Goal: Task Accomplishment & Management: Manage account settings

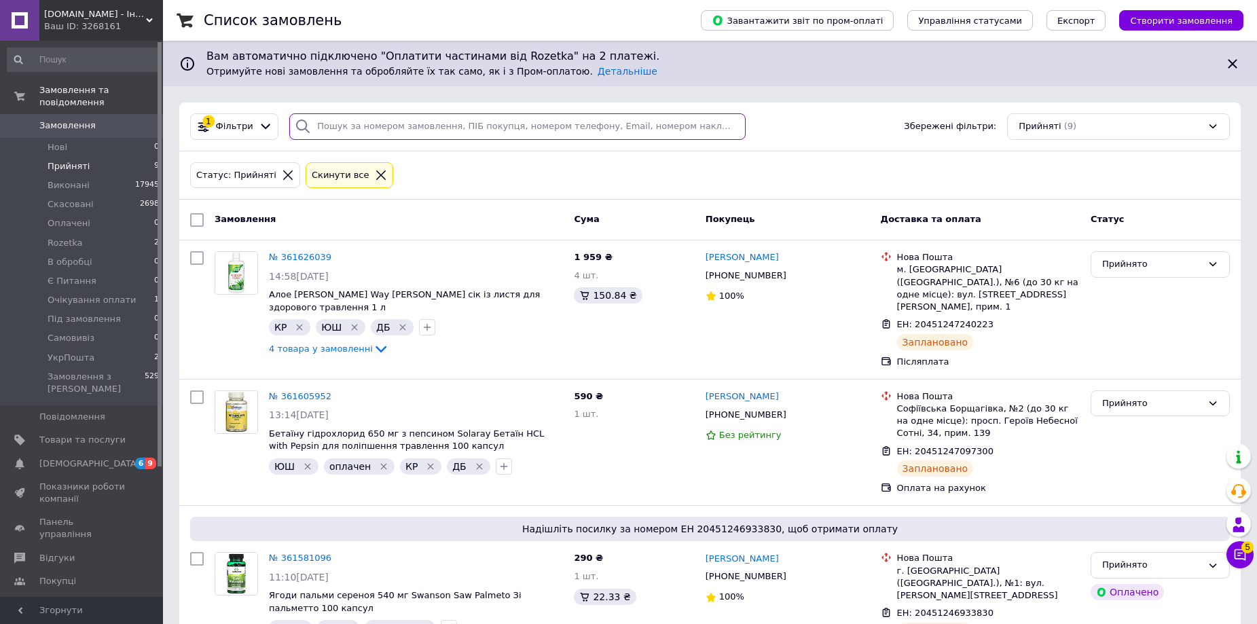
click at [399, 132] on input "search" at bounding box center [517, 126] width 456 height 26
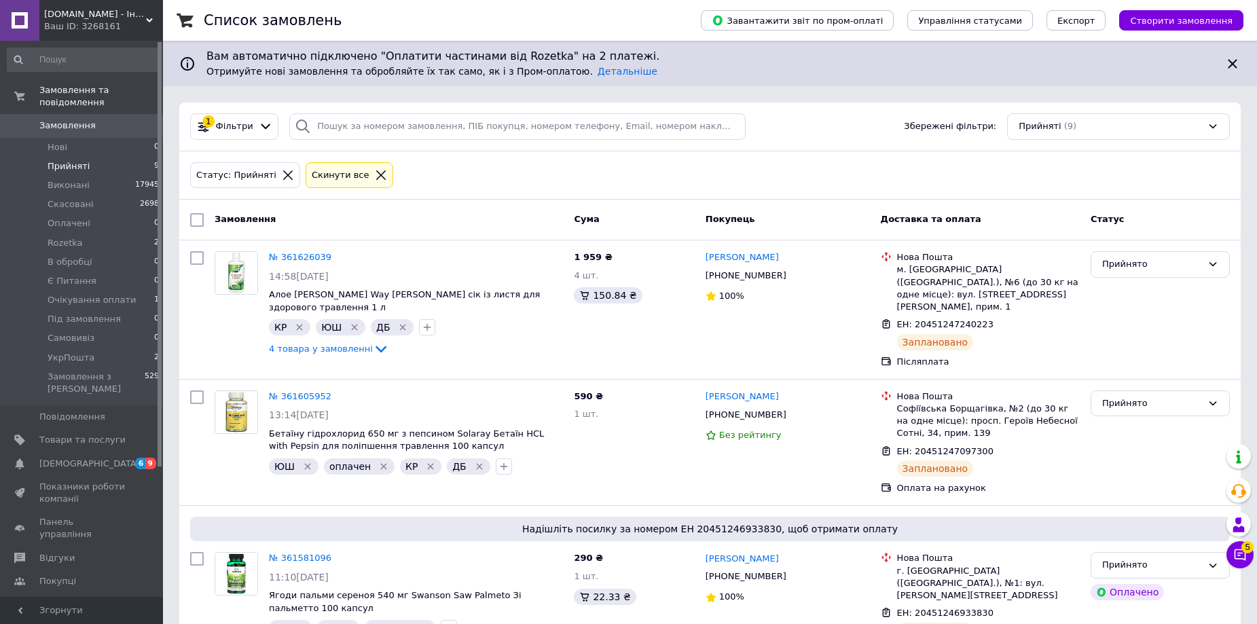
click at [282, 177] on icon at bounding box center [288, 175] width 12 height 12
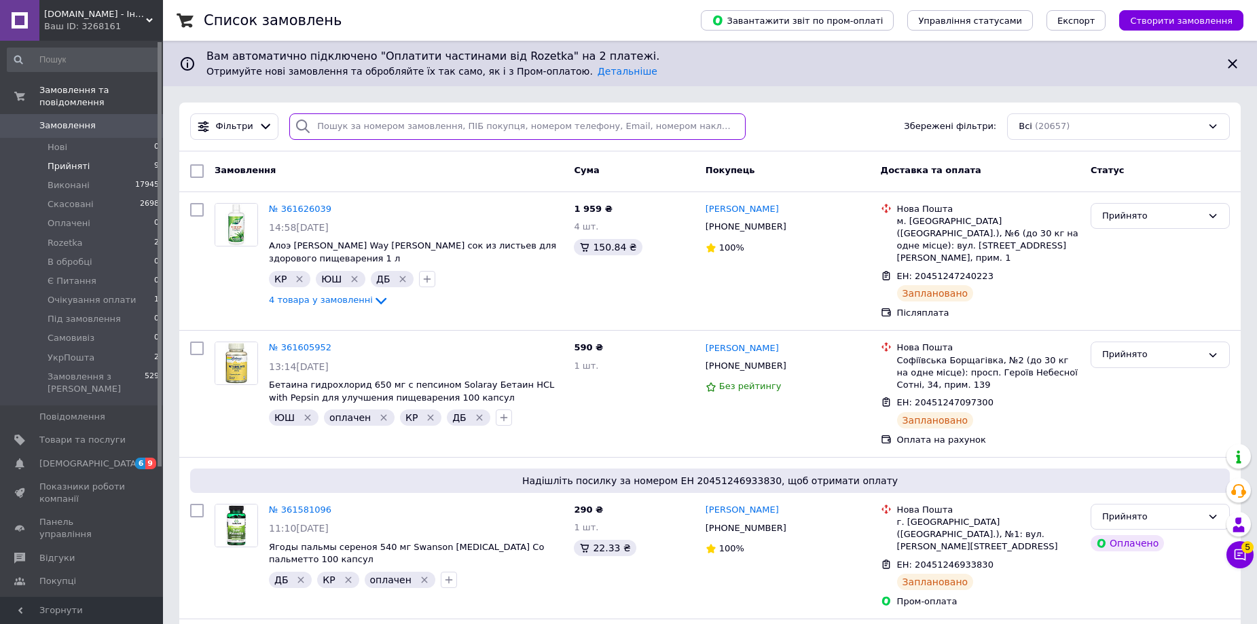
click at [335, 122] on input "search" at bounding box center [517, 126] width 456 height 26
paste input "361100273"
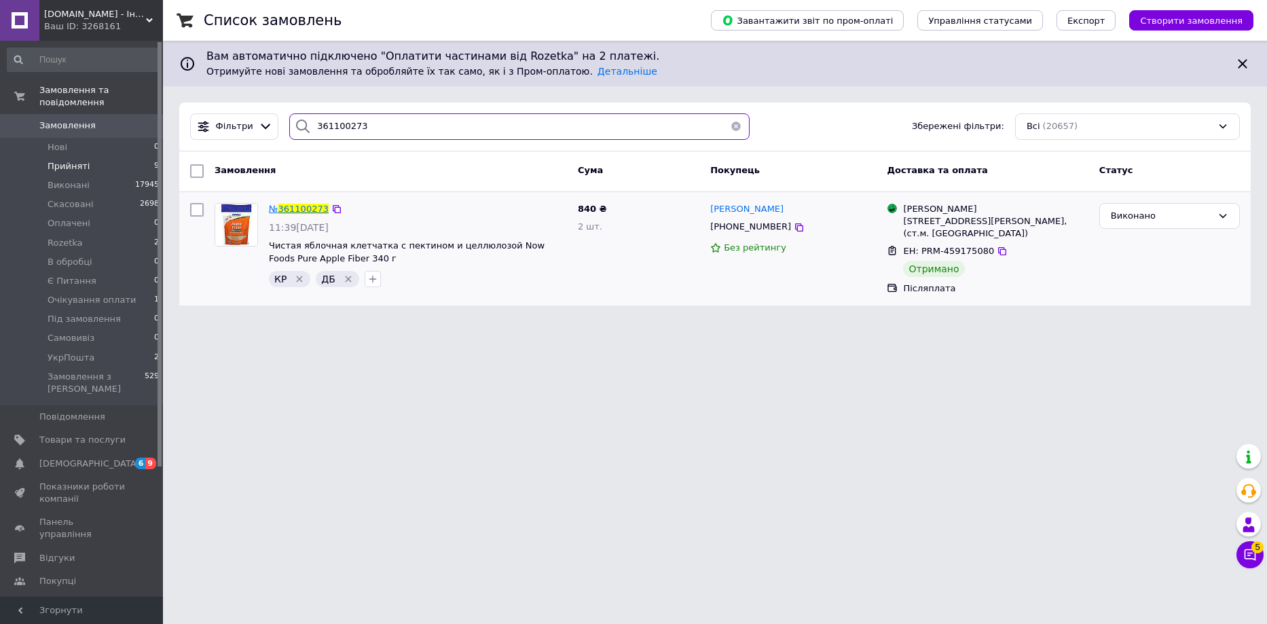
type input "361100273"
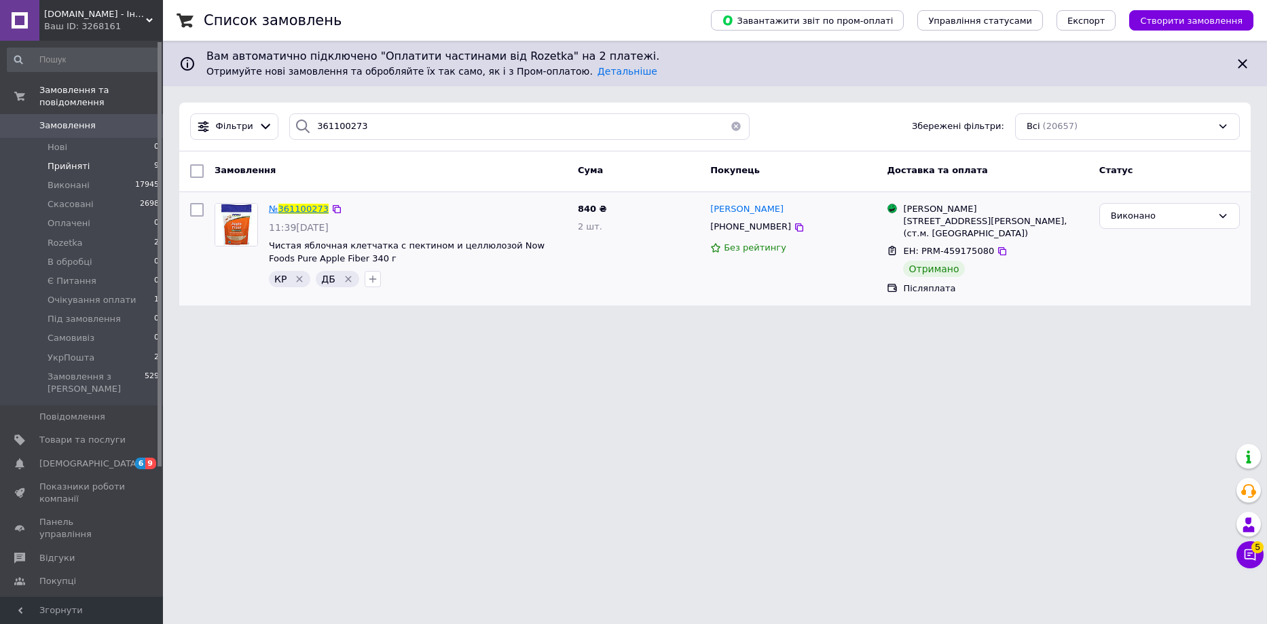
click at [282, 206] on span "361100273" at bounding box center [303, 209] width 50 height 10
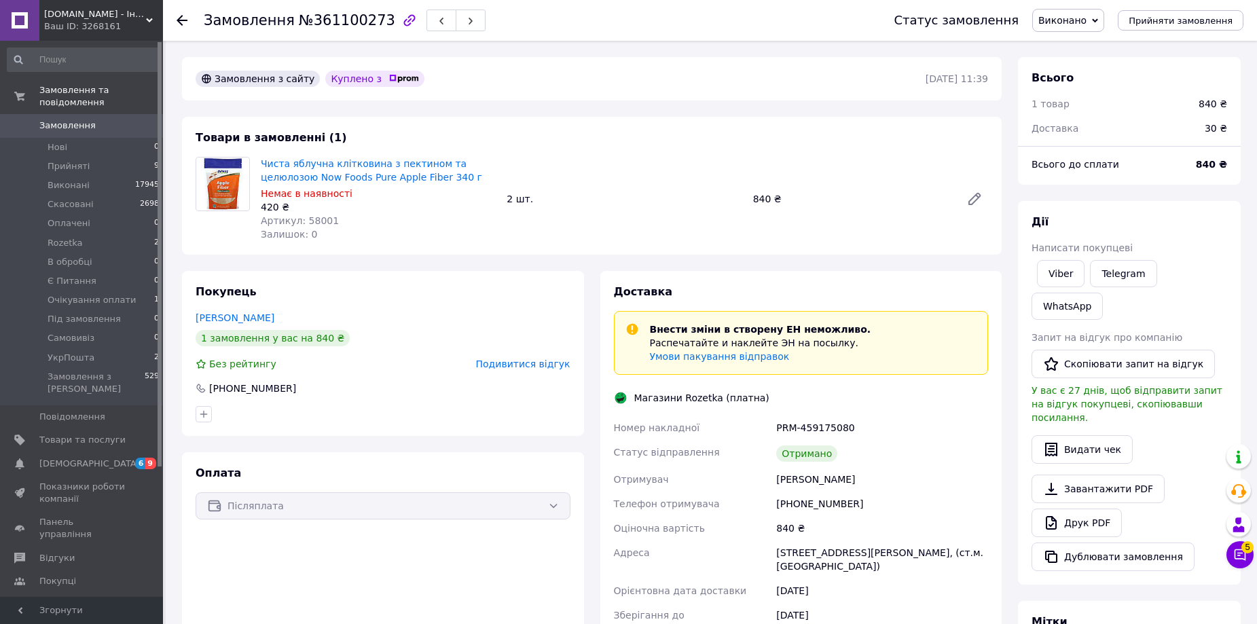
scroll to position [5, 0]
drag, startPoint x: 302, startPoint y: 218, endPoint x: 345, endPoint y: 224, distance: 43.9
click at [345, 224] on div "Артикул: 58001" at bounding box center [378, 221] width 235 height 14
copy span "58001"
click at [180, 13] on div at bounding box center [190, 20] width 27 height 41
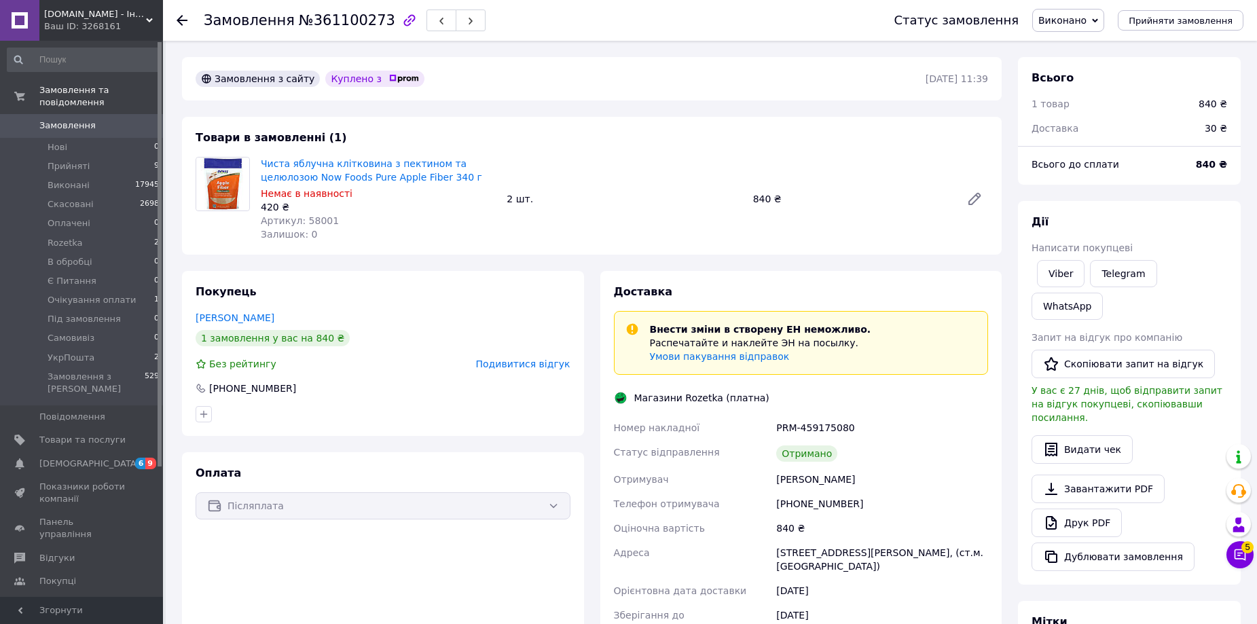
click at [180, 16] on icon at bounding box center [182, 20] width 11 height 11
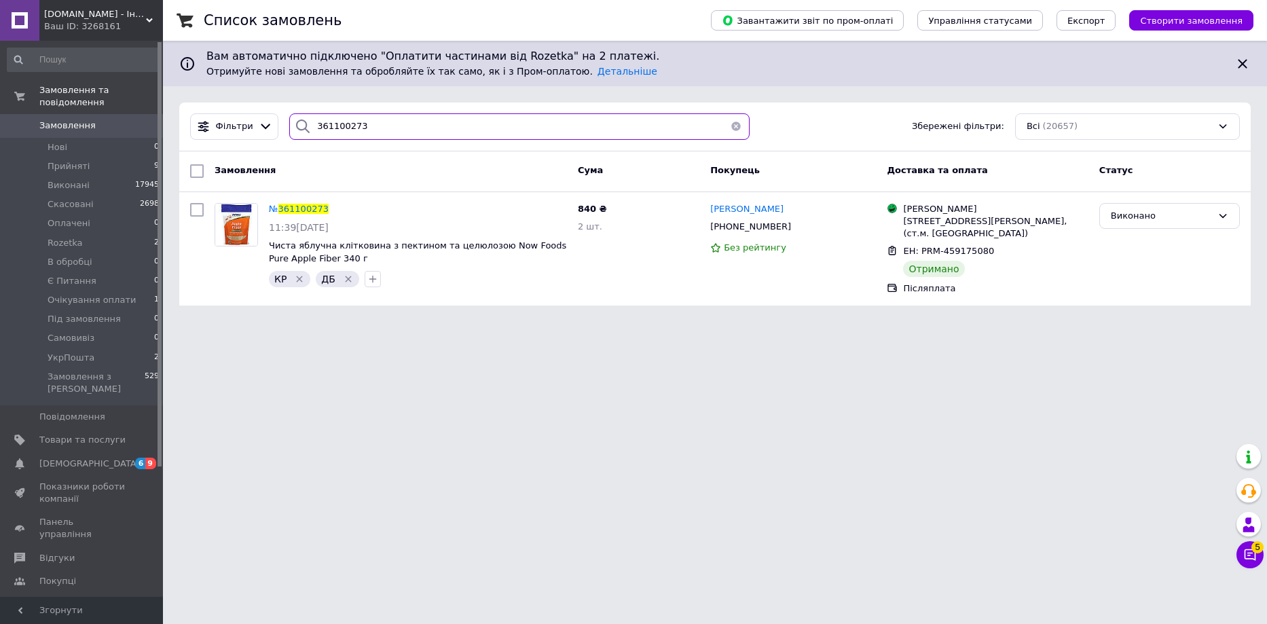
drag, startPoint x: 400, startPoint y: 128, endPoint x: 178, endPoint y: 91, distance: 225.1
click at [191, 89] on div "Список замовлень Завантажити звіт по пром-оплаті Управління статусами Експорт С…" at bounding box center [715, 161] width 1104 height 322
paste input "041772"
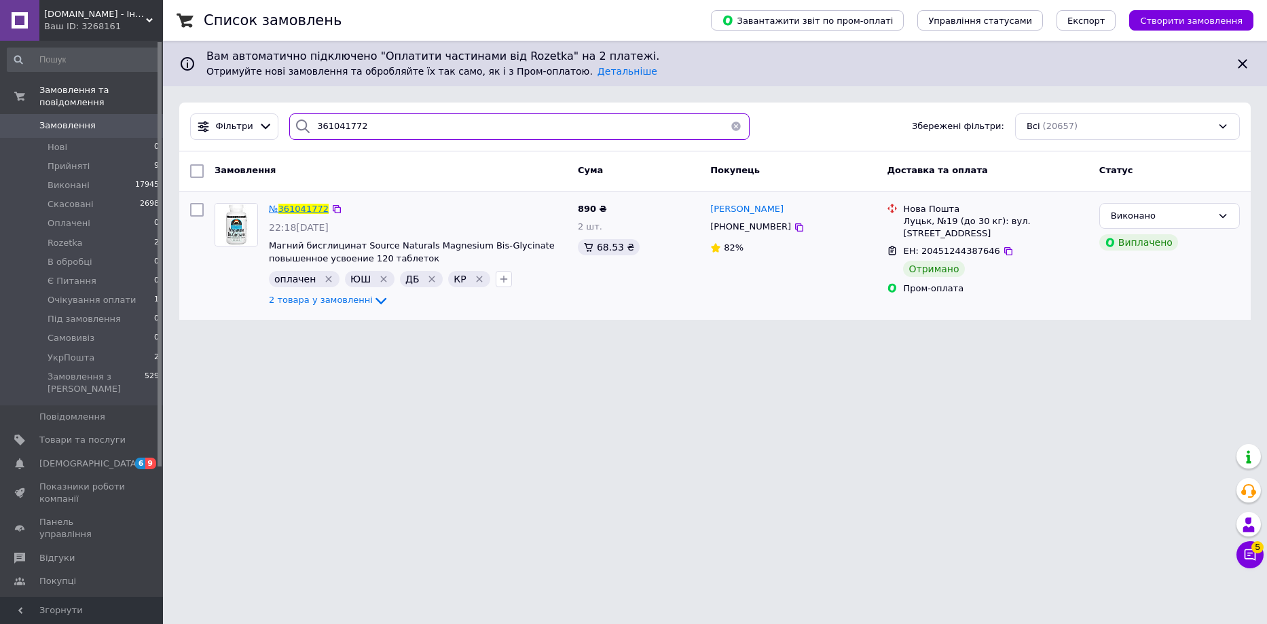
type input "361041772"
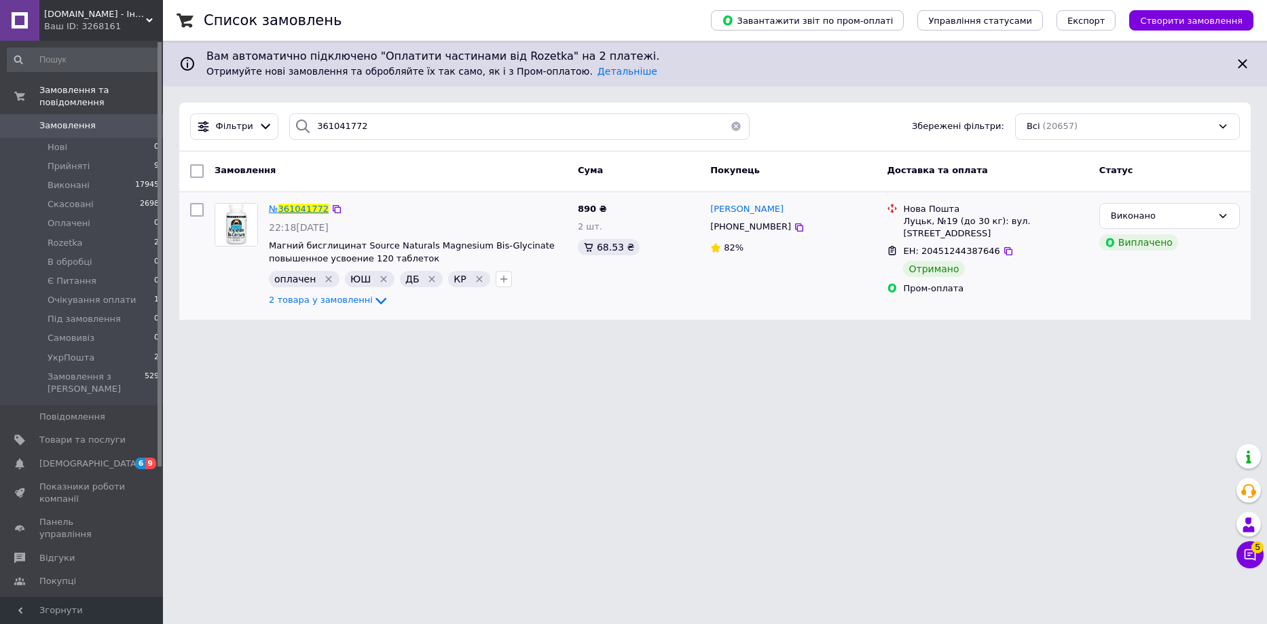
click at [285, 213] on span "361041772" at bounding box center [303, 209] width 50 height 10
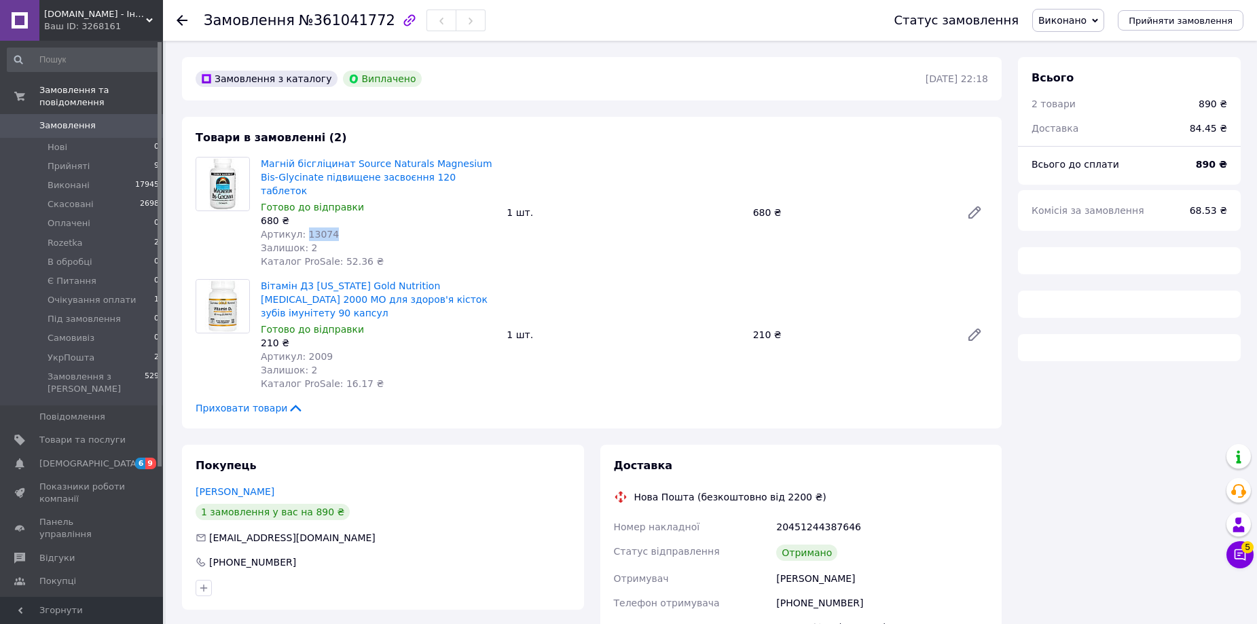
drag, startPoint x: 302, startPoint y: 217, endPoint x: 333, endPoint y: 220, distance: 32.0
click at [333, 228] on div "Артикул: 13074" at bounding box center [378, 235] width 235 height 14
copy span "13074"
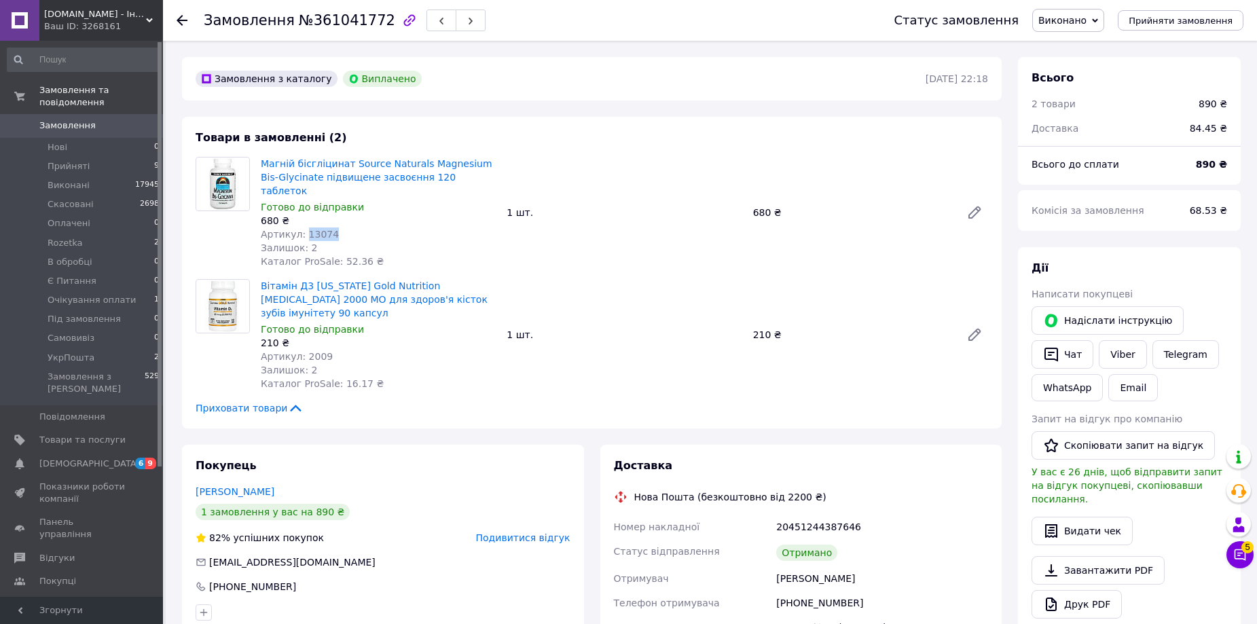
scroll to position [84, 0]
drag, startPoint x: 456, startPoint y: 179, endPoint x: 259, endPoint y: 166, distance: 197.3
click at [259, 166] on div "Магній бісгліцинат Source Naturals Magnesium Bis-Glycinate підвищене засвоєння …" at bounding box center [378, 212] width 246 height 117
copy link "Магній бісгліцинат Source Naturals Magnesium Bis-Glycinate підвищене засвоєння …"
drag, startPoint x: 302, startPoint y: 329, endPoint x: 333, endPoint y: 325, distance: 31.4
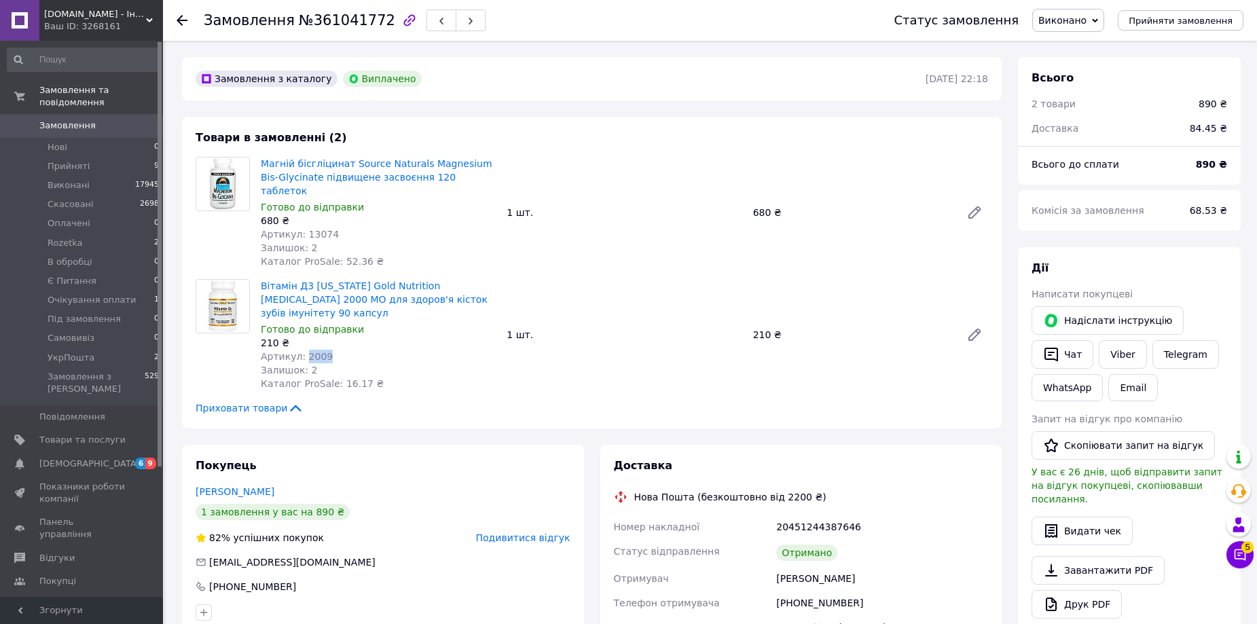
click at [333, 350] on div "Артикул: 2009" at bounding box center [378, 357] width 235 height 14
copy span "2009"
click at [183, 16] on icon at bounding box center [182, 20] width 11 height 11
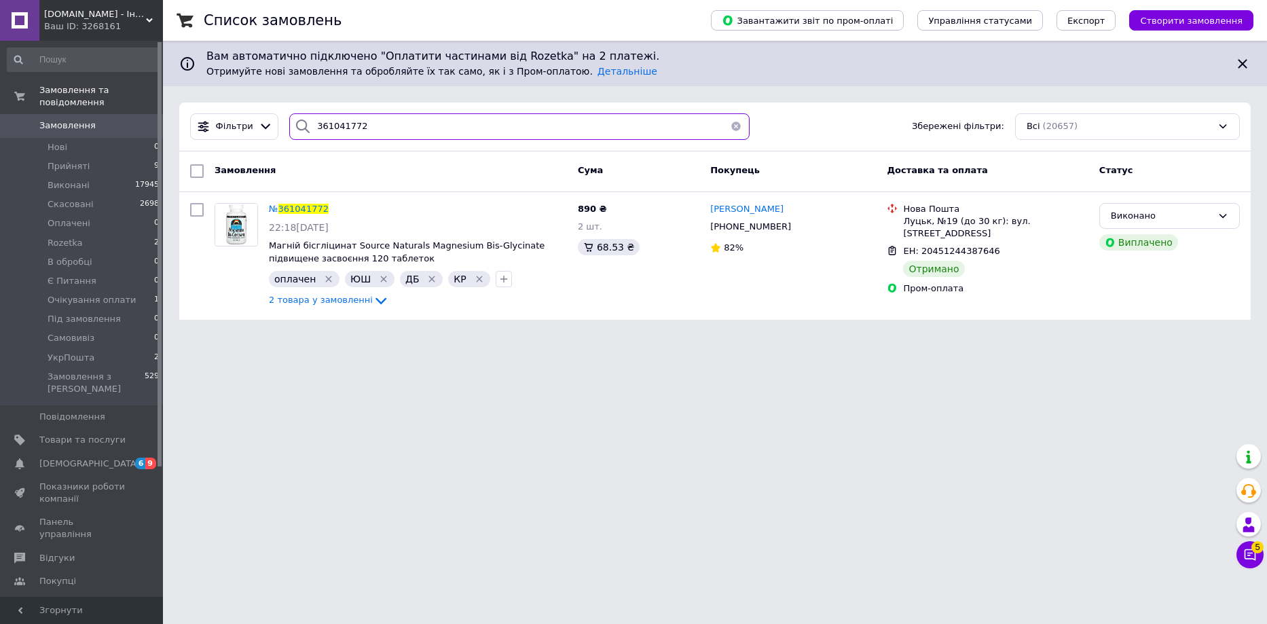
drag, startPoint x: 366, startPoint y: 132, endPoint x: 284, endPoint y: 98, distance: 88.9
click at [288, 98] on div "Список замовлень Завантажити звіт по пром-оплаті Управління статусами Експорт С…" at bounding box center [715, 168] width 1104 height 336
paste input "101458"
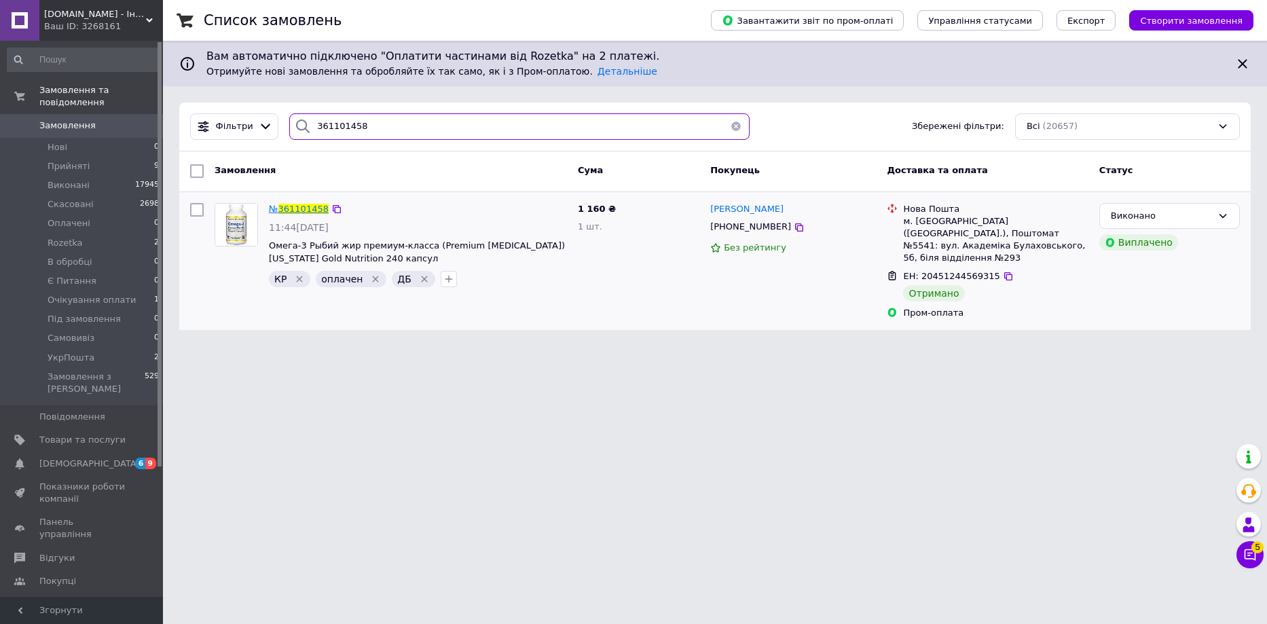
type input "361101458"
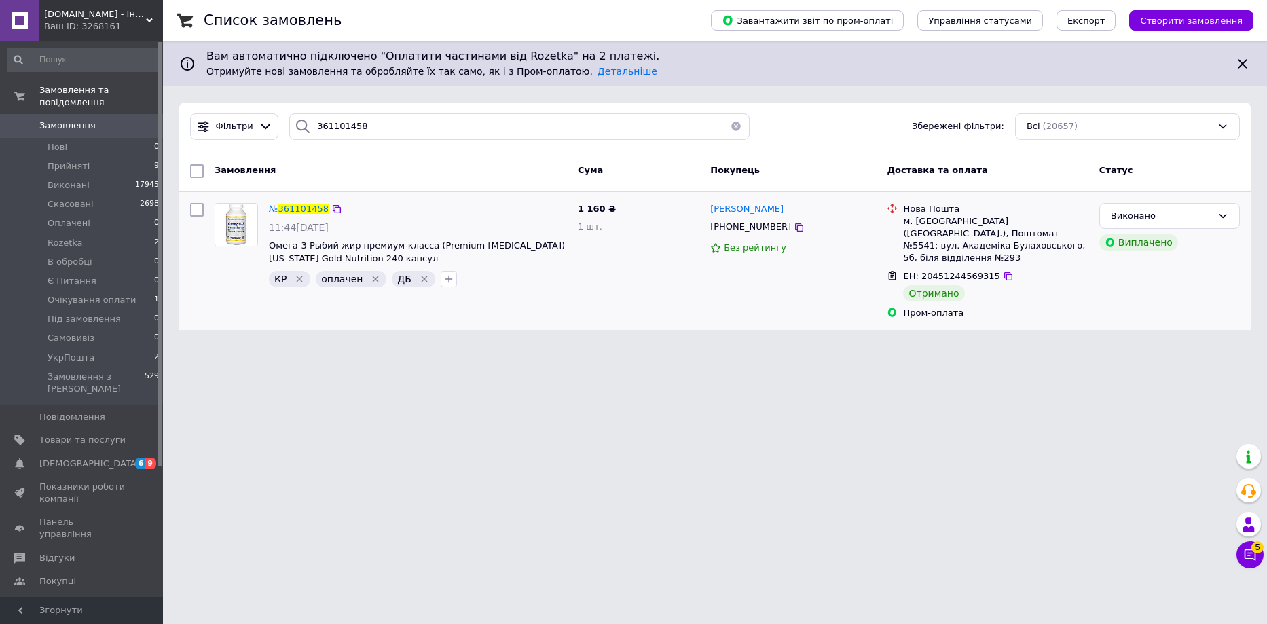
click at [311, 208] on span "361101458" at bounding box center [303, 209] width 50 height 10
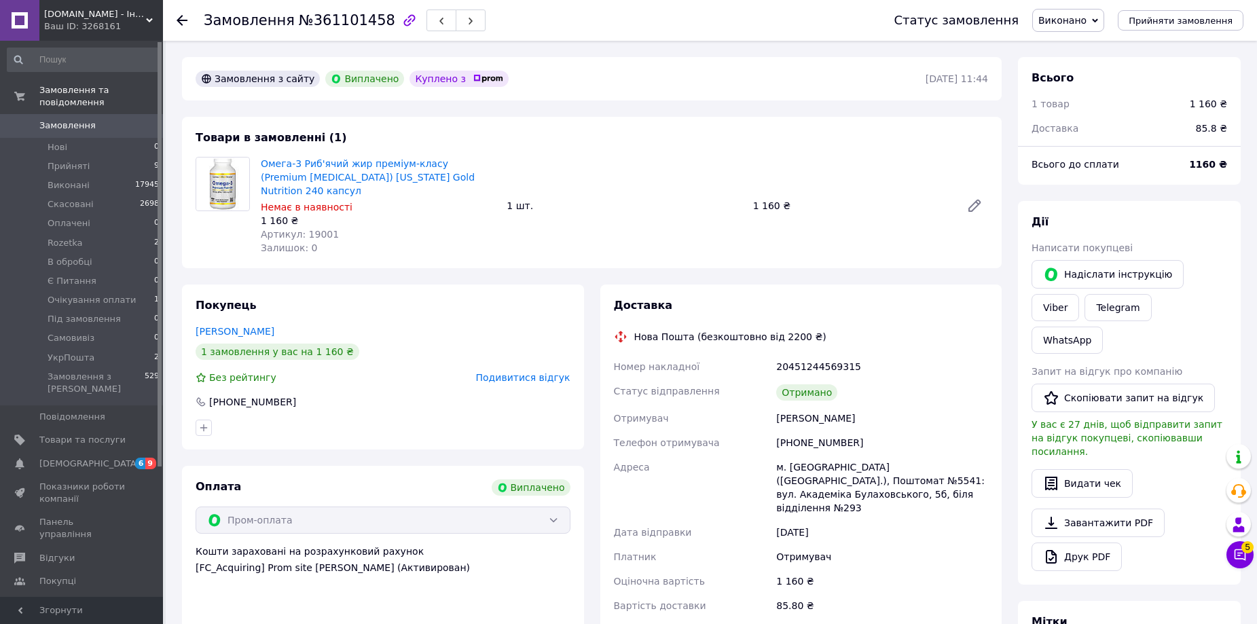
scroll to position [65, 0]
drag, startPoint x: 304, startPoint y: 219, endPoint x: 337, endPoint y: 223, distance: 33.5
click at [337, 228] on div "Артикул: 19001" at bounding box center [378, 235] width 235 height 14
drag, startPoint x: 302, startPoint y: 223, endPoint x: 338, endPoint y: 220, distance: 36.8
click at [338, 228] on div "Артикул: 19001" at bounding box center [378, 235] width 235 height 14
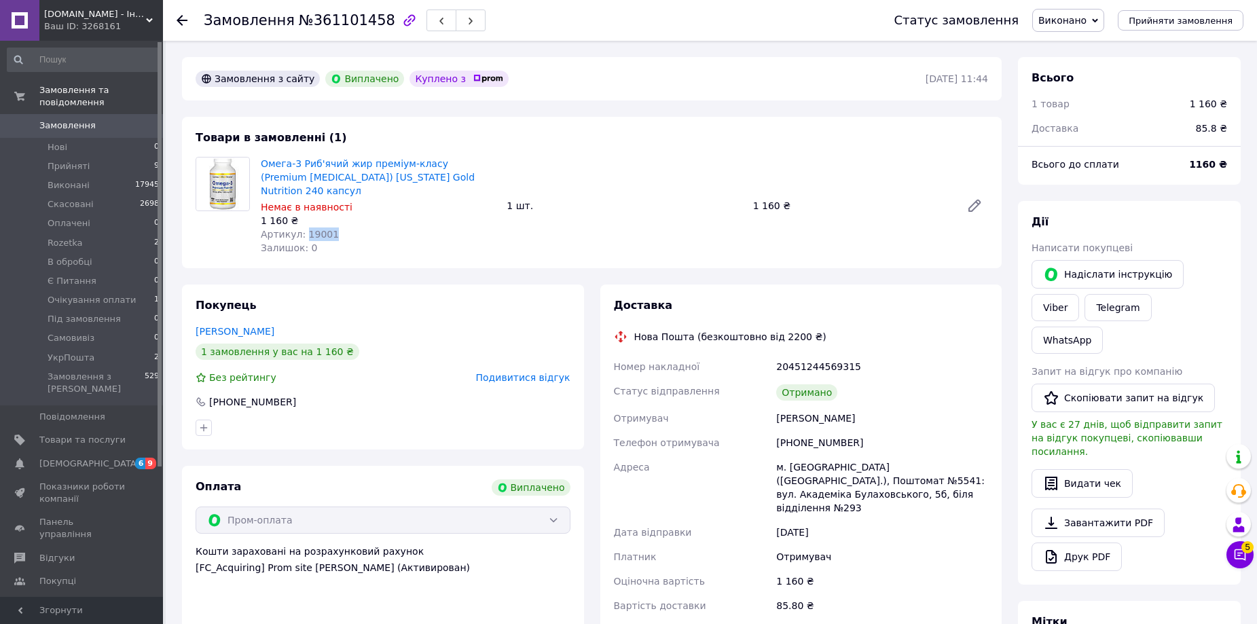
copy span "19001"
click at [186, 24] on icon at bounding box center [182, 20] width 11 height 11
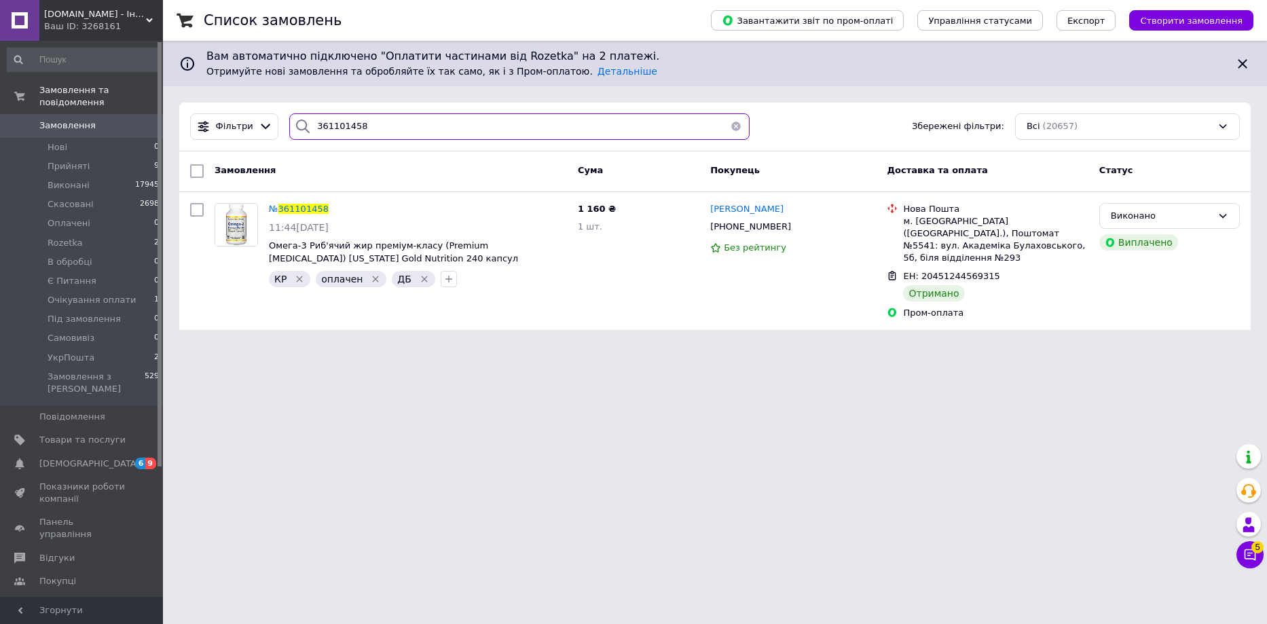
drag, startPoint x: 373, startPoint y: 132, endPoint x: 181, endPoint y: 107, distance: 193.2
click at [183, 107] on div "Фільтри 361101458 Збережені фільтри: Всі (20657)" at bounding box center [715, 127] width 1072 height 49
paste input "78206"
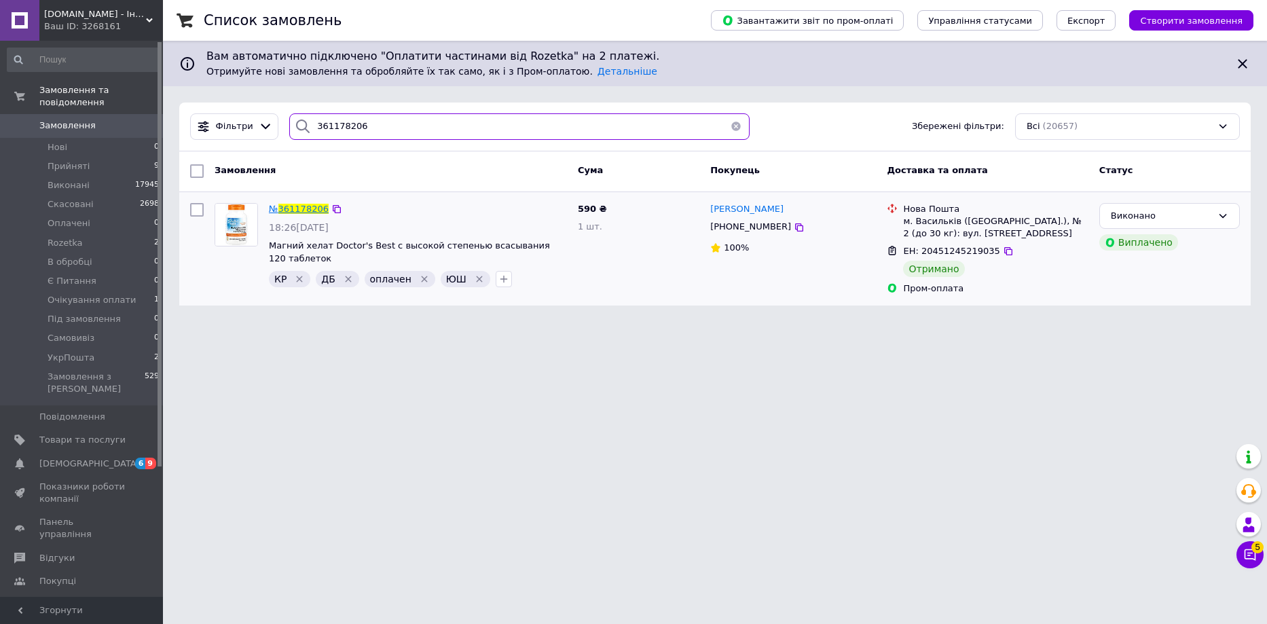
type input "361178206"
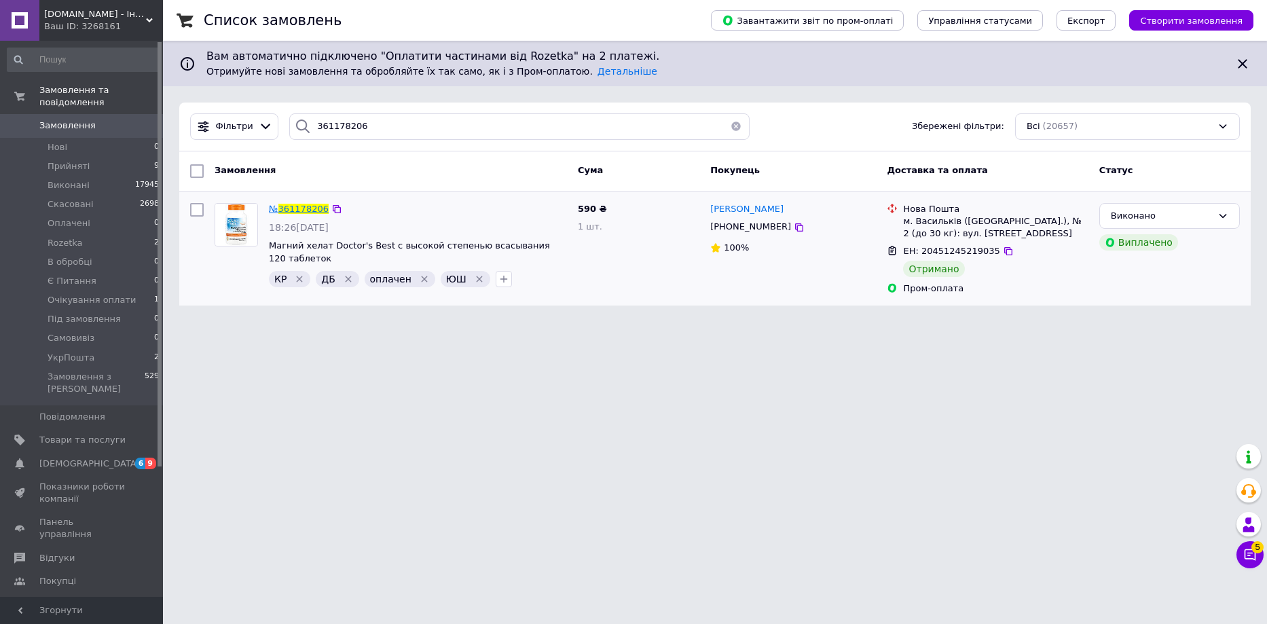
click at [277, 209] on span "№" at bounding box center [274, 209] width 10 height 10
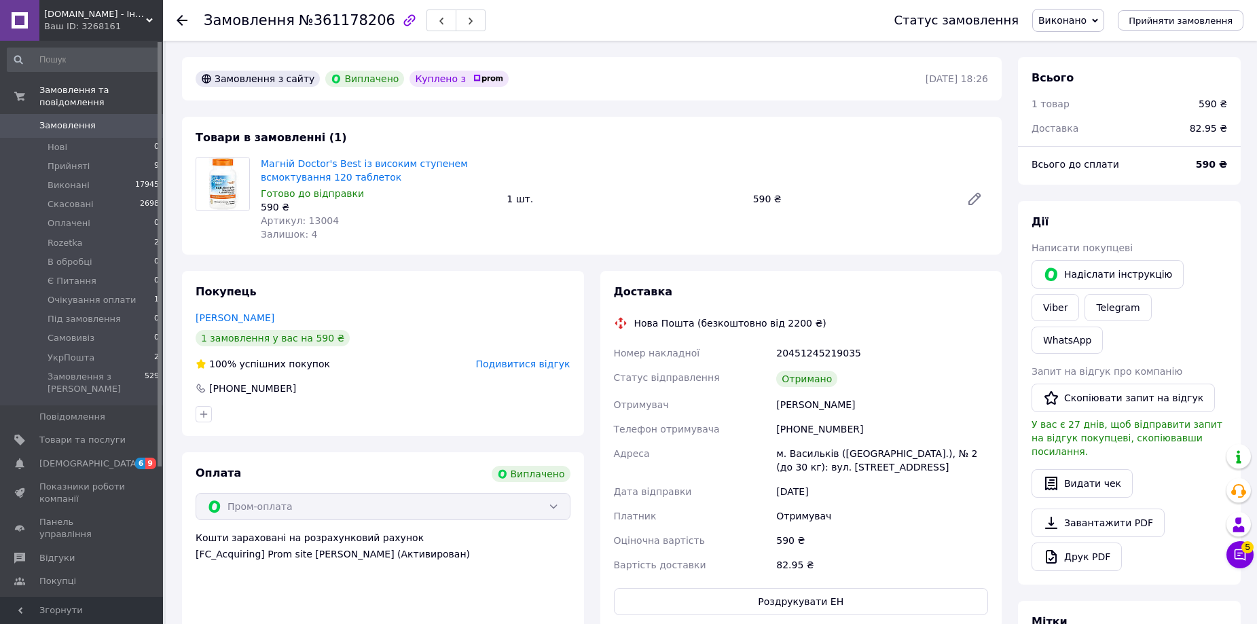
scroll to position [98, 0]
drag, startPoint x: 301, startPoint y: 220, endPoint x: 344, endPoint y: 218, distance: 42.8
click at [344, 218] on div "Артикул: 13004" at bounding box center [378, 221] width 235 height 14
copy span "13004"
click at [181, 19] on icon at bounding box center [182, 20] width 11 height 11
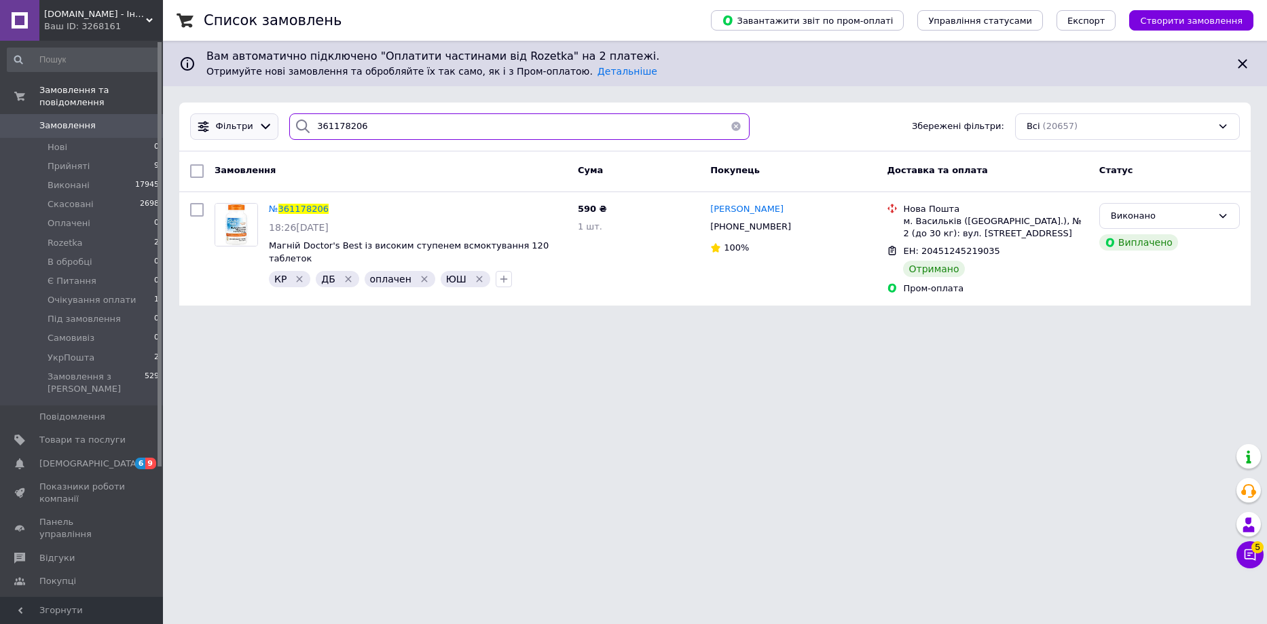
drag, startPoint x: 374, startPoint y: 136, endPoint x: 242, endPoint y: 127, distance: 132.7
click at [249, 127] on div "Фільтри 361178206 Збережені фільтри: Всі (20657)" at bounding box center [715, 126] width 1061 height 26
paste input "089844"
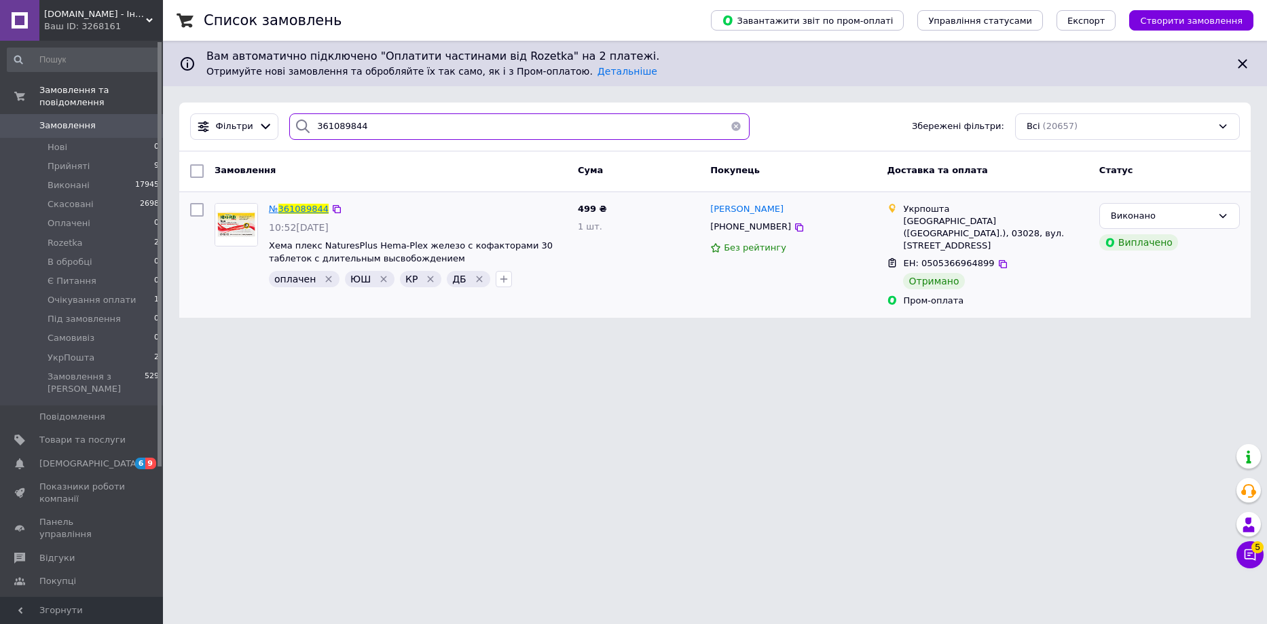
type input "361089844"
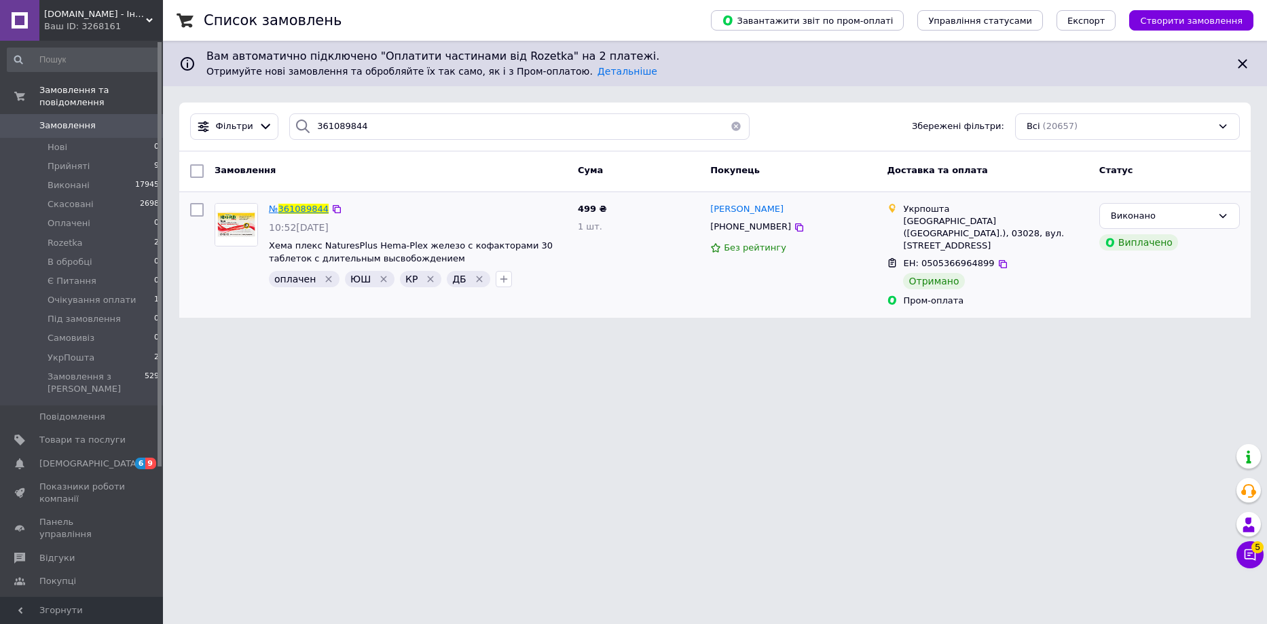
click at [294, 208] on span "361089844" at bounding box center [303, 209] width 50 height 10
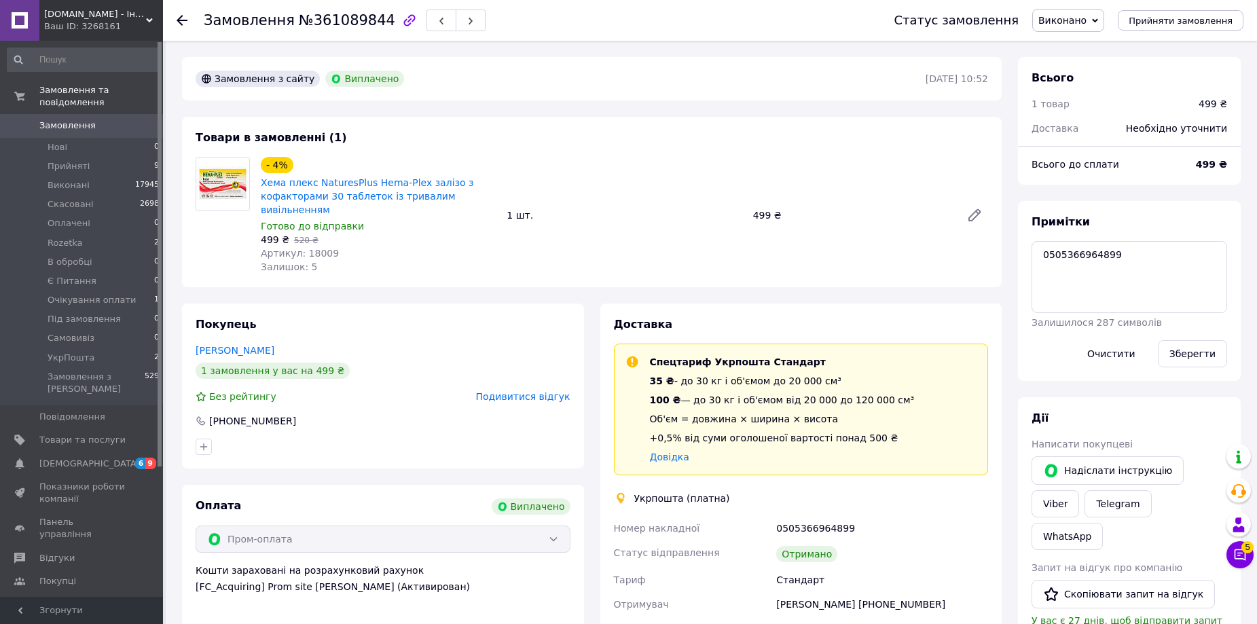
scroll to position [11, 0]
drag, startPoint x: 302, startPoint y: 240, endPoint x: 336, endPoint y: 239, distance: 34.6
click at [335, 247] on div "Артикул: 18009" at bounding box center [378, 254] width 235 height 14
copy span "18009"
click at [186, 22] on icon at bounding box center [182, 20] width 11 height 11
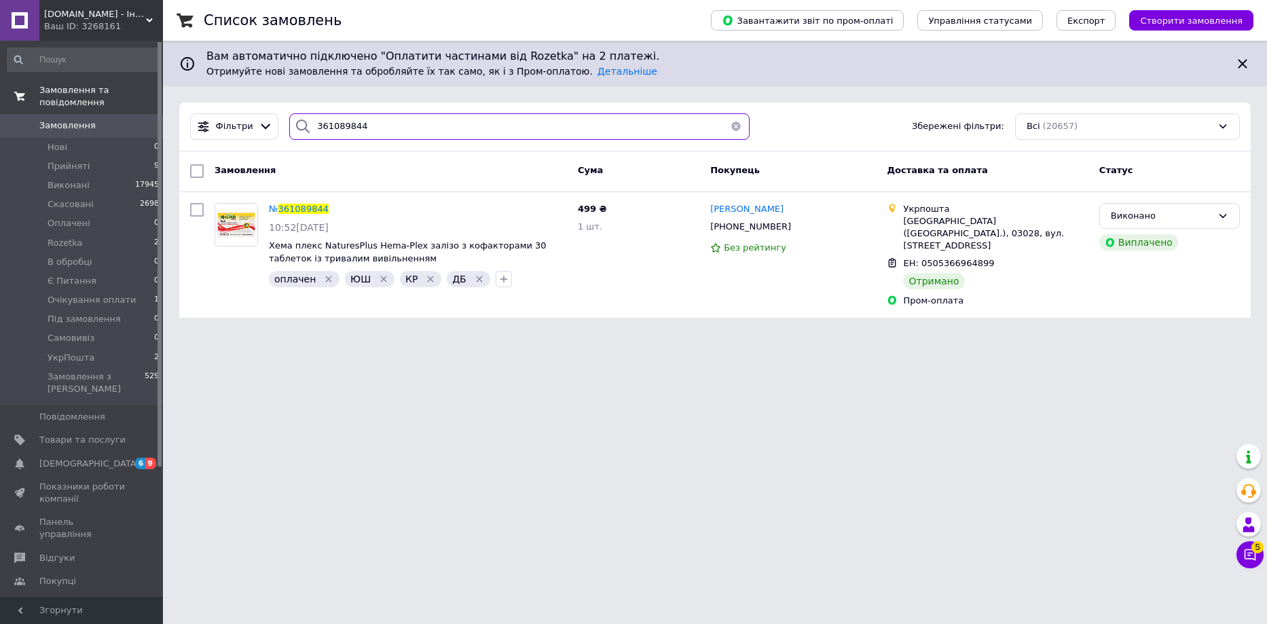
drag, startPoint x: 357, startPoint y: 129, endPoint x: 147, endPoint y: 89, distance: 213.6
click at [147, 89] on div "izdorov.com.ua - Інтернет-магазин вітамінів і біодобавок Ваш ID: 3268161 Сайт i…" at bounding box center [633, 167] width 1267 height 334
paste input "152940"
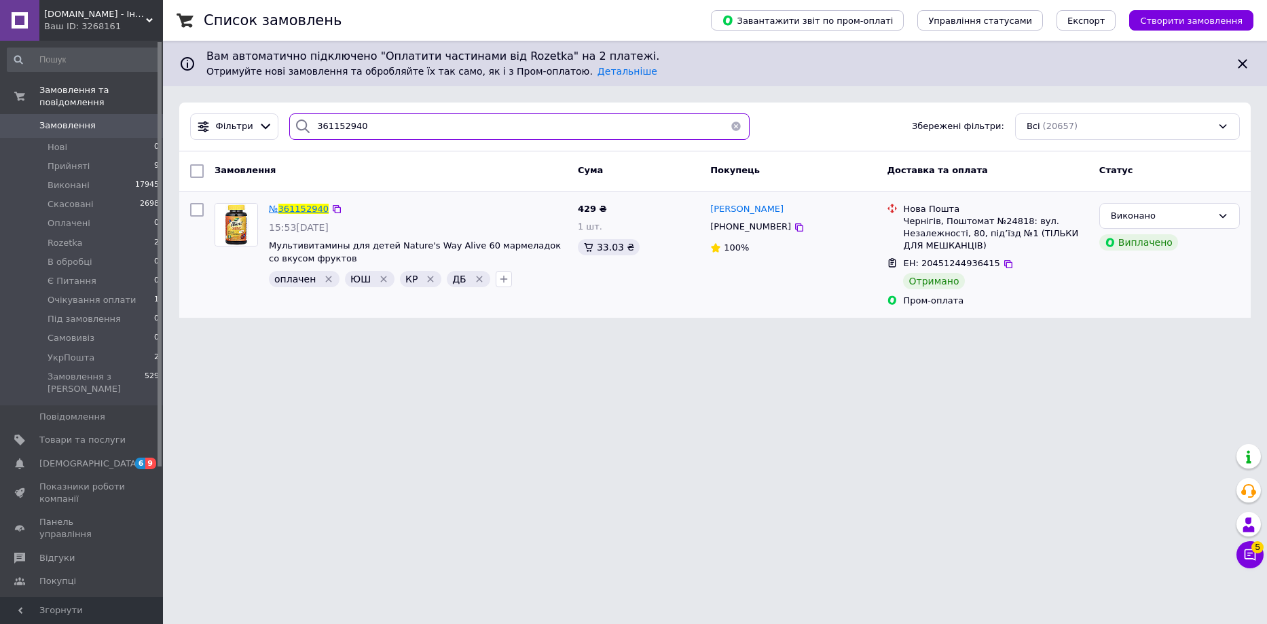
type input "361152940"
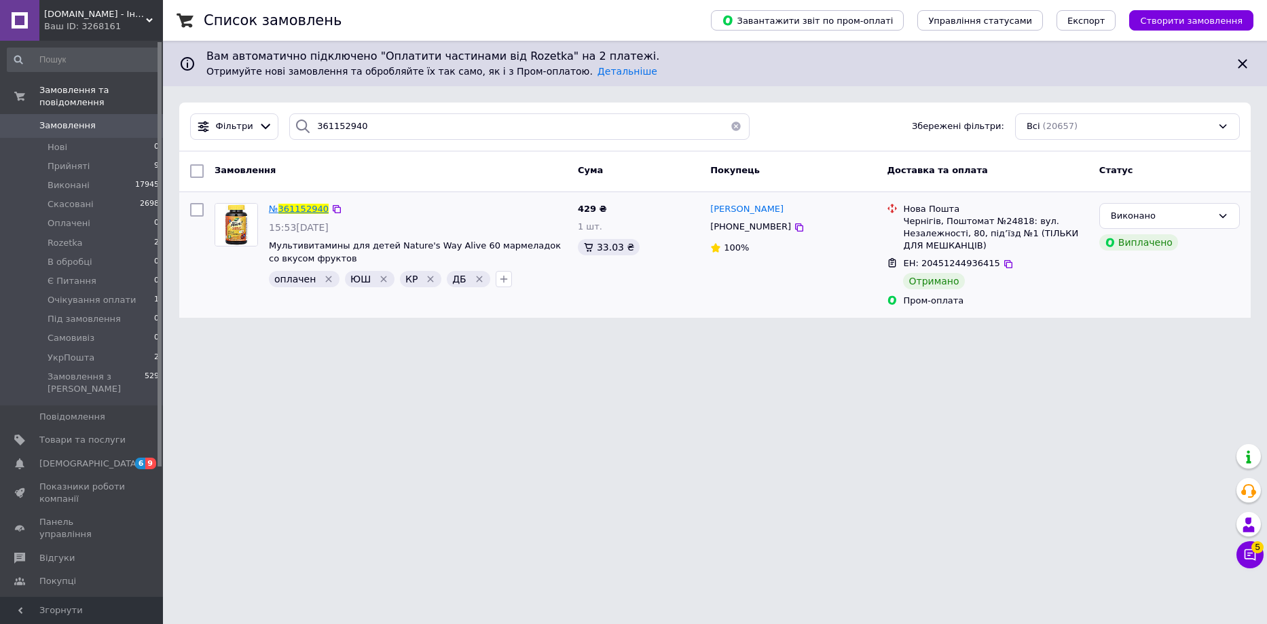
click at [296, 204] on span "361152940" at bounding box center [303, 209] width 50 height 10
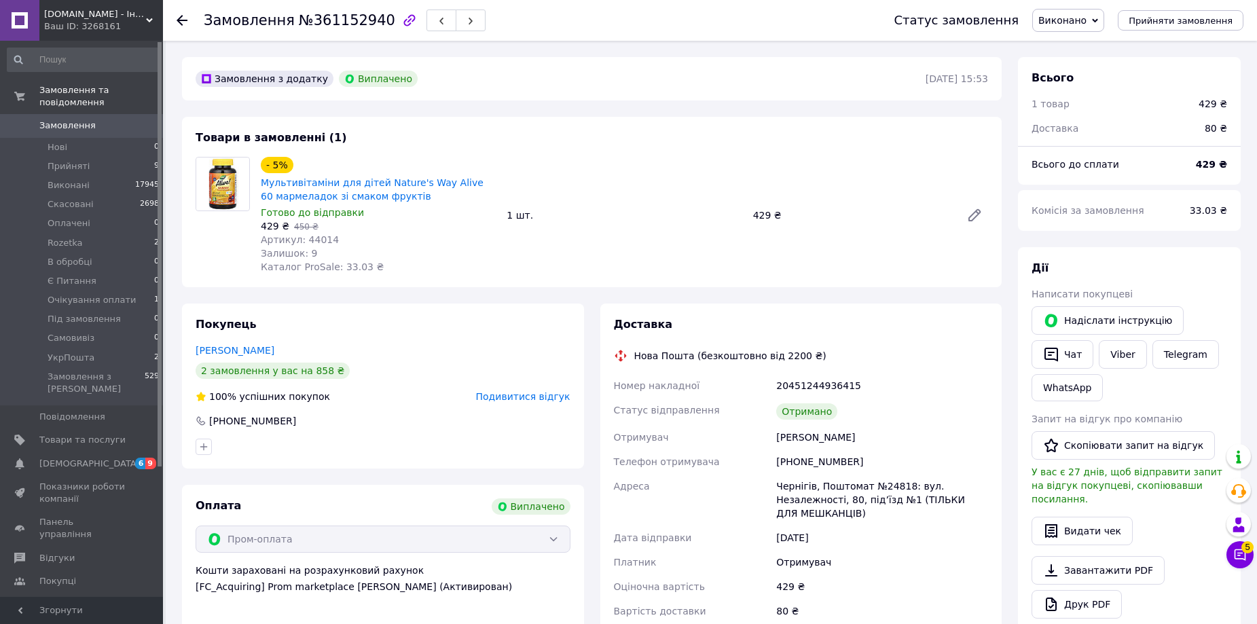
scroll to position [11, 0]
drag, startPoint x: 300, startPoint y: 236, endPoint x: 340, endPoint y: 240, distance: 40.3
click at [340, 240] on div "Артикул: 44014" at bounding box center [378, 240] width 235 height 14
copy span "44014"
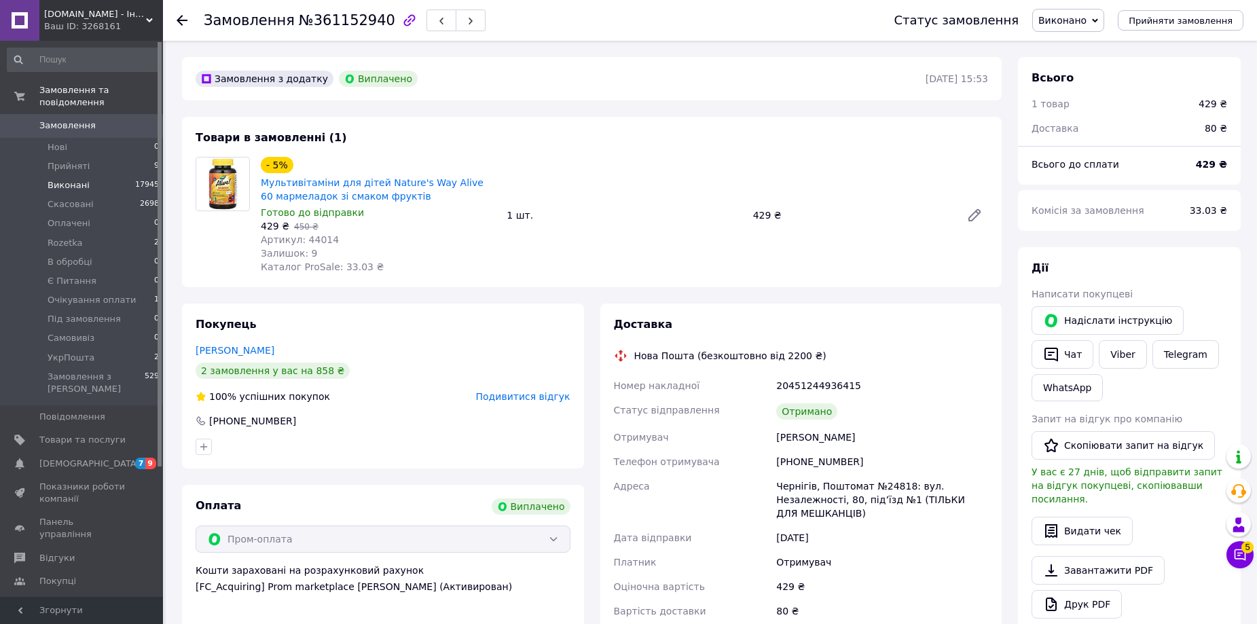
click at [105, 177] on li "Виконані 17945" at bounding box center [83, 185] width 167 height 19
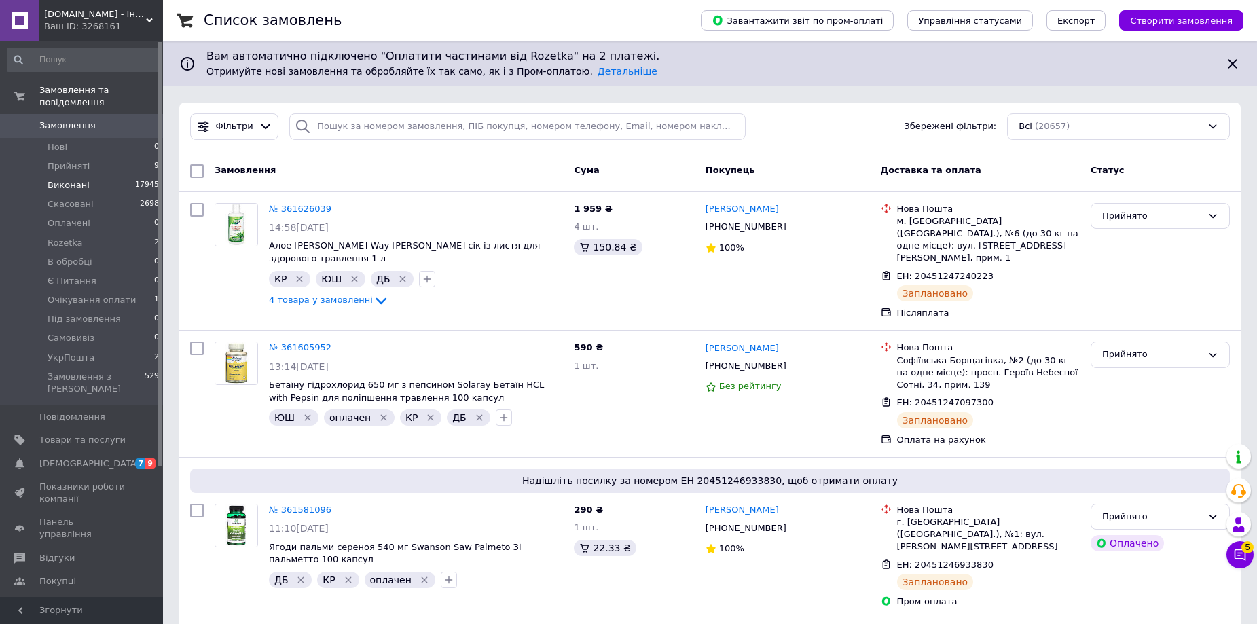
click at [53, 179] on span "Виконані" at bounding box center [69, 185] width 42 height 12
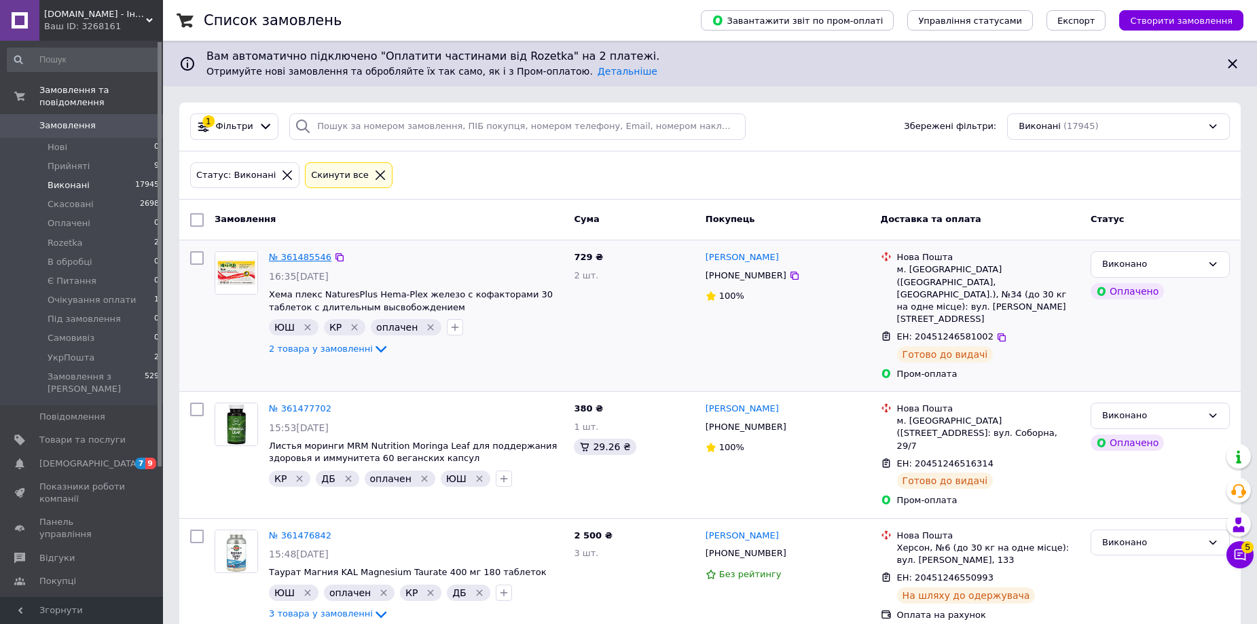
click at [314, 258] on link "№ 361485546" at bounding box center [300, 257] width 62 height 10
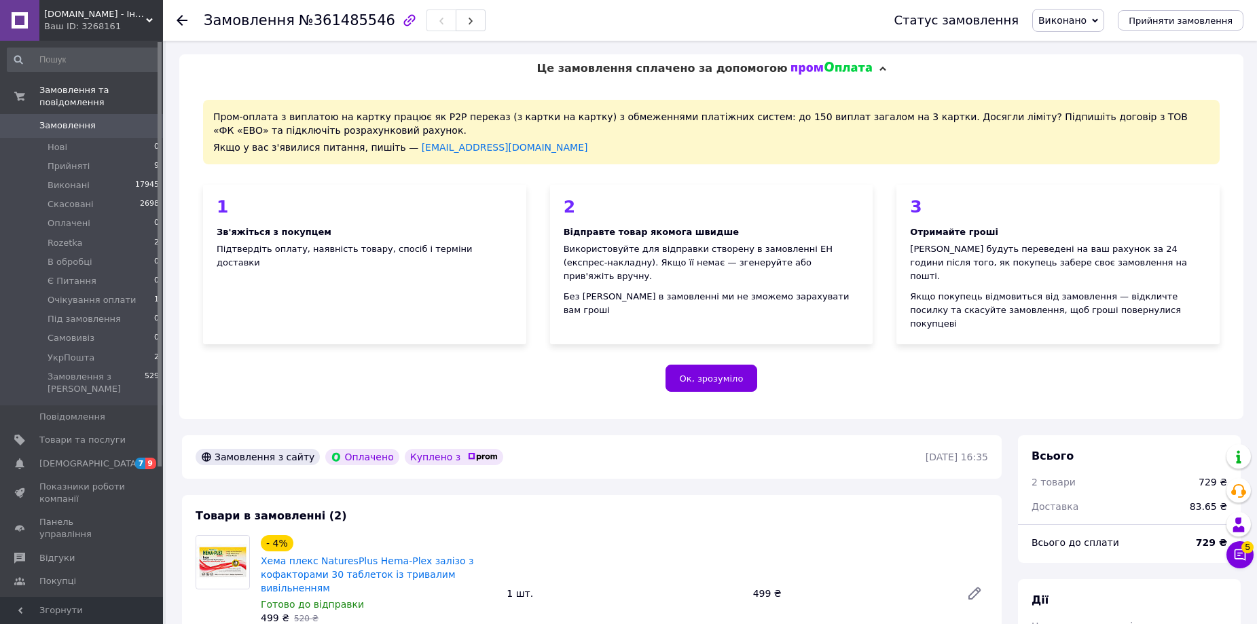
scroll to position [130, 0]
click at [82, 120] on span "Замовлення" at bounding box center [67, 126] width 56 height 12
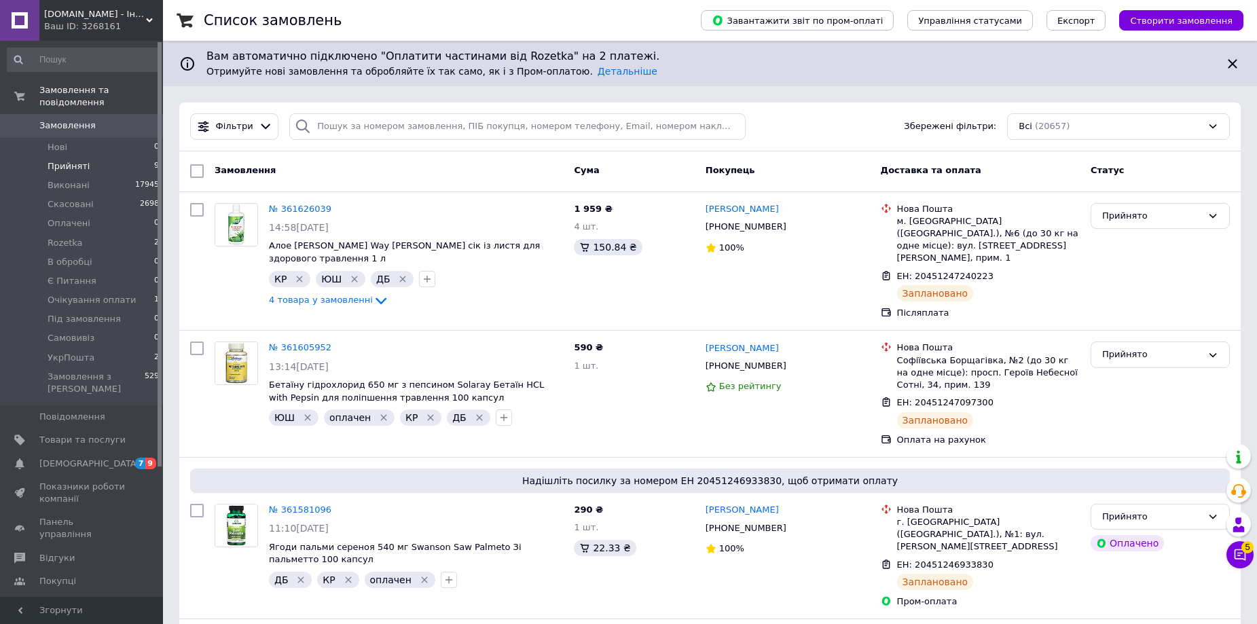
click at [82, 160] on span "Прийняті" at bounding box center [69, 166] width 42 height 12
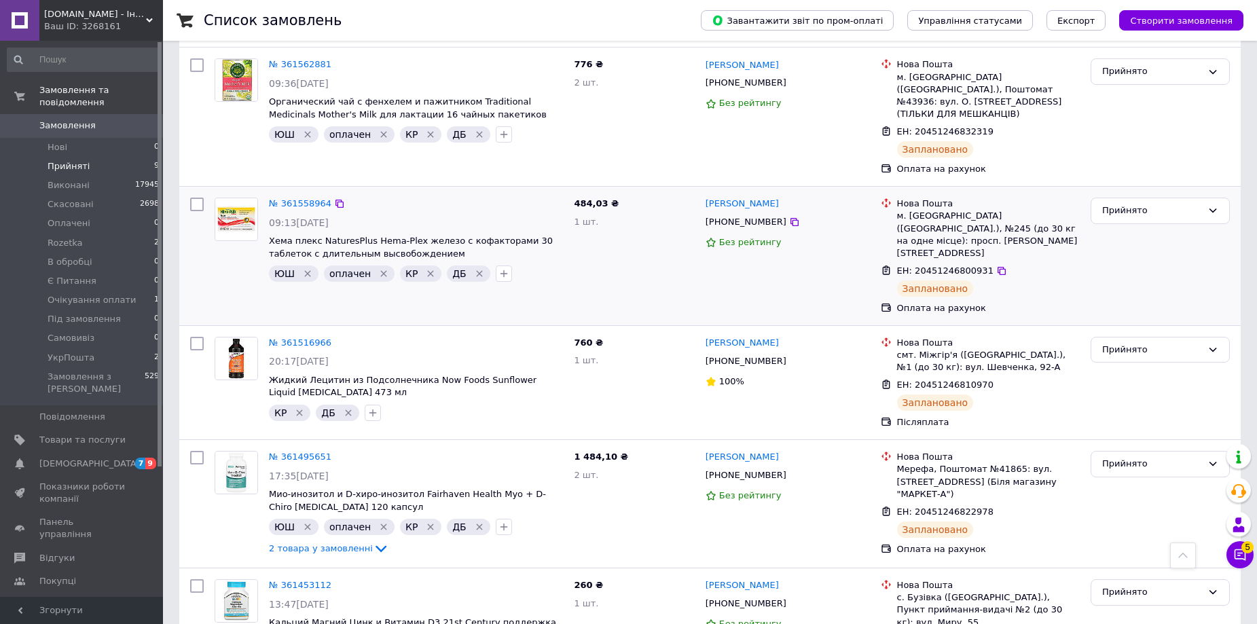
scroll to position [761, 0]
